Goal: Transaction & Acquisition: Purchase product/service

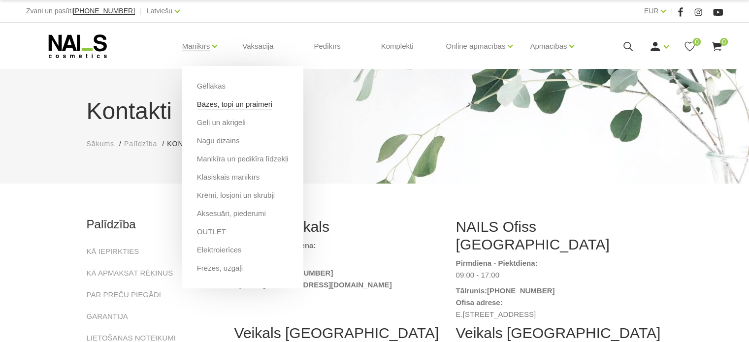
click at [232, 105] on link "Bāzes, topi un praimeri" at bounding box center [234, 104] width 75 height 11
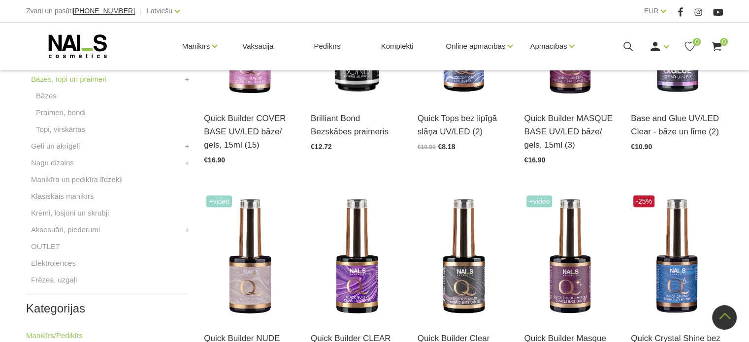
scroll to position [197, 0]
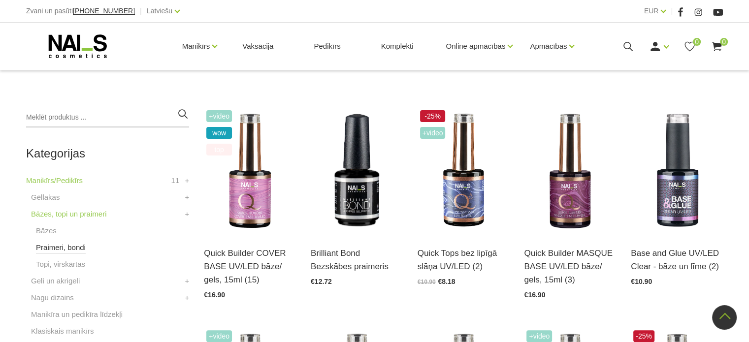
click at [66, 249] on link "Praimeri, bondi" at bounding box center [61, 248] width 50 height 12
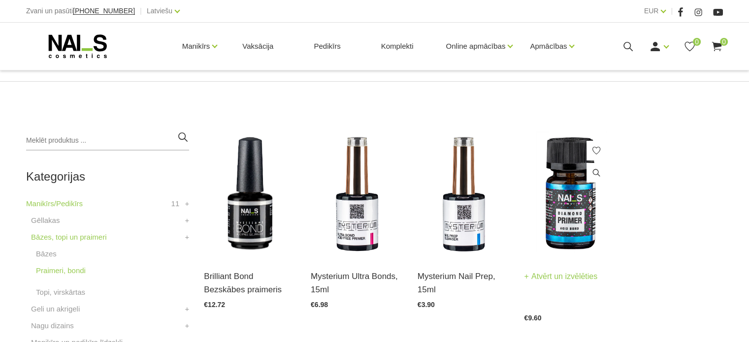
scroll to position [197, 0]
